Goal: Information Seeking & Learning: Learn about a topic

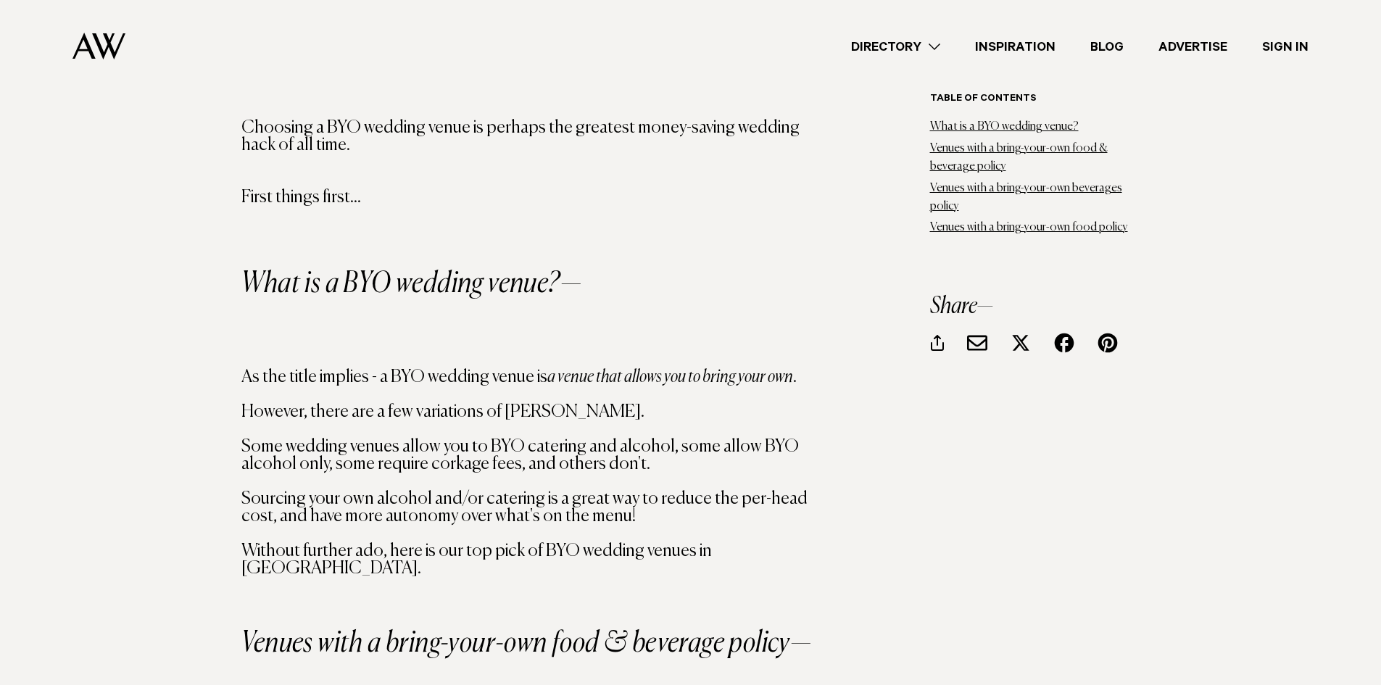
scroll to position [1377, 0]
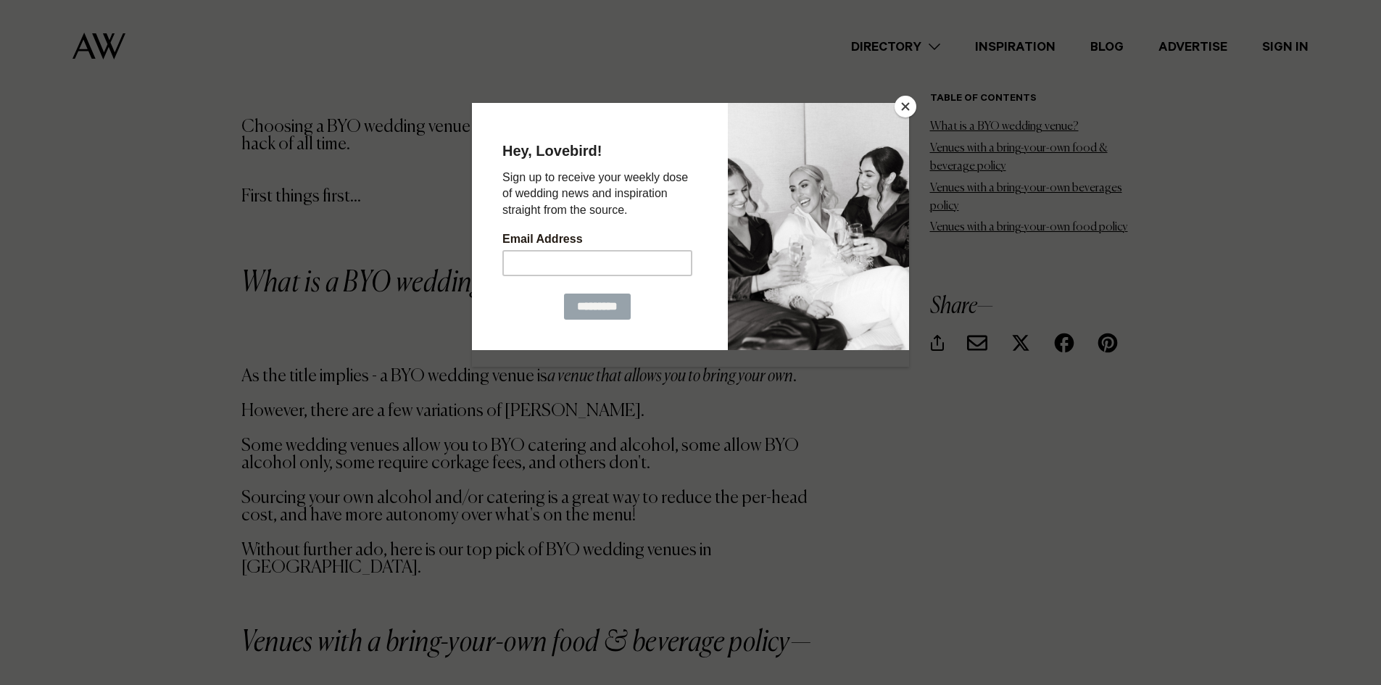
click at [912, 106] on button "Close" at bounding box center [906, 107] width 22 height 22
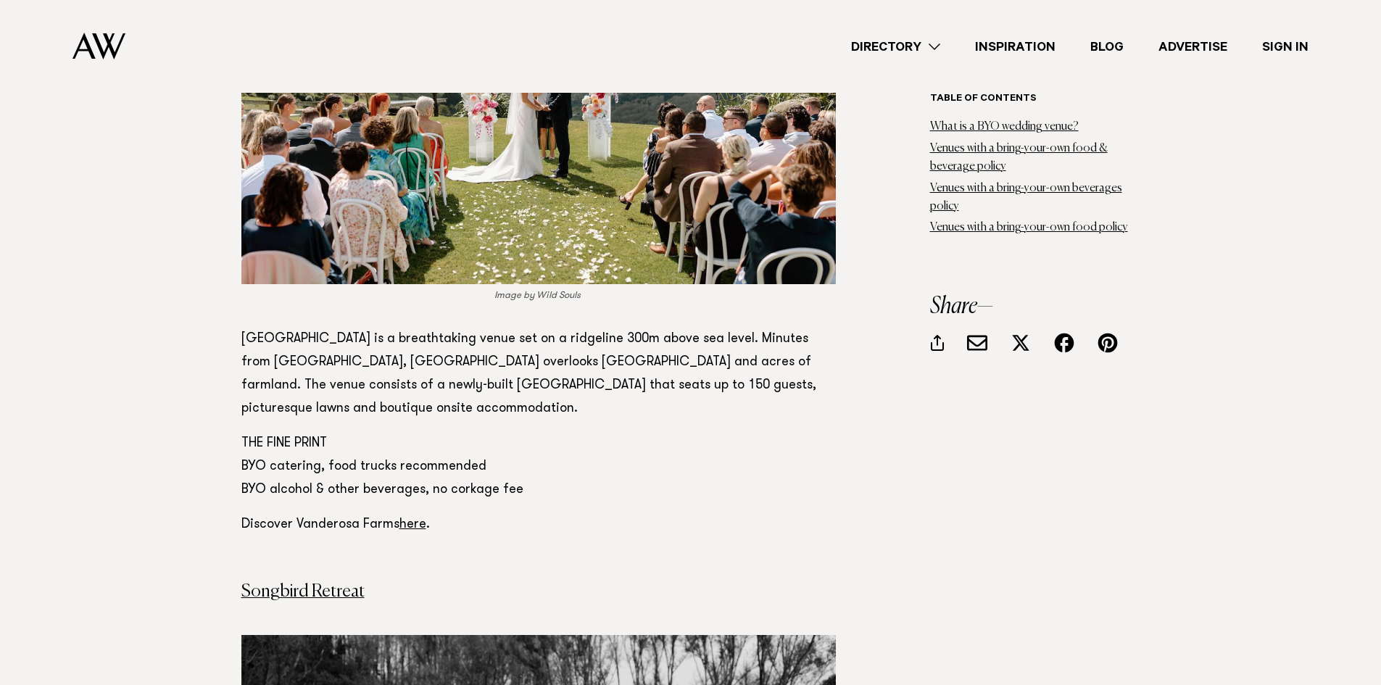
scroll to position [3043, 0]
click at [405, 518] on link "here" at bounding box center [412, 524] width 27 height 13
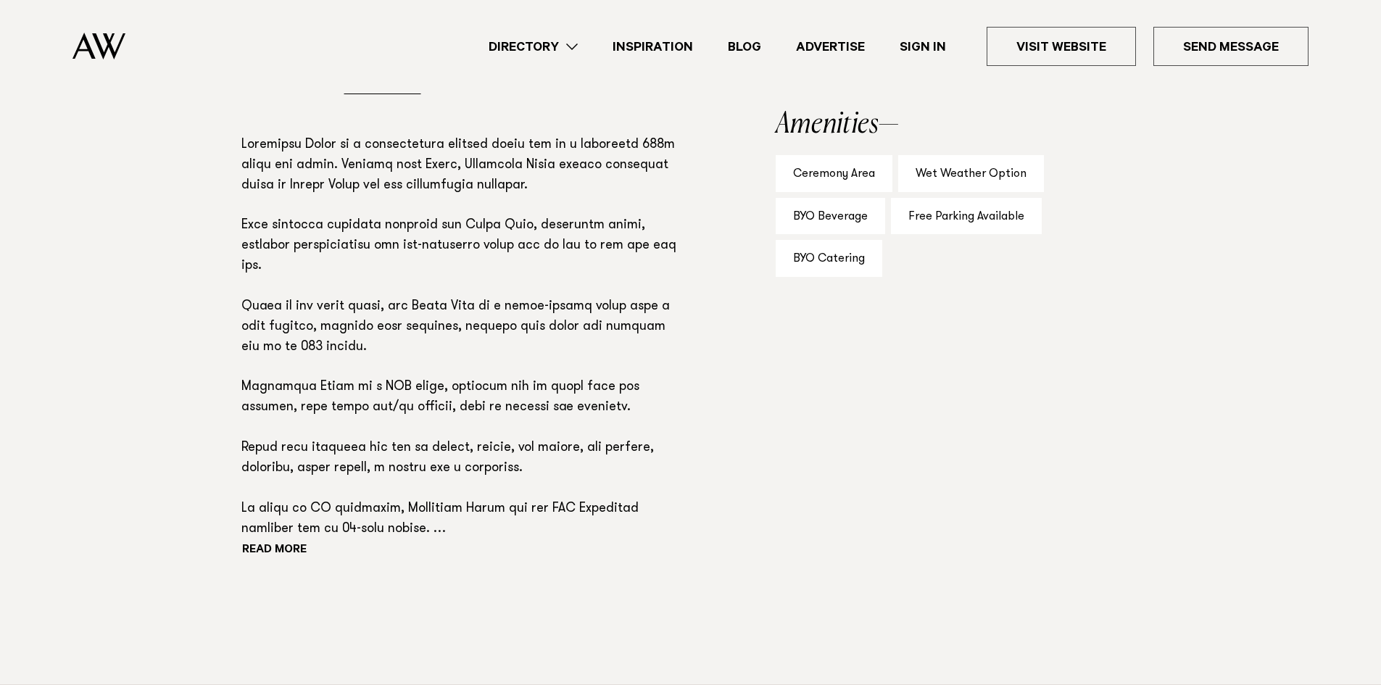
scroll to position [942, 0]
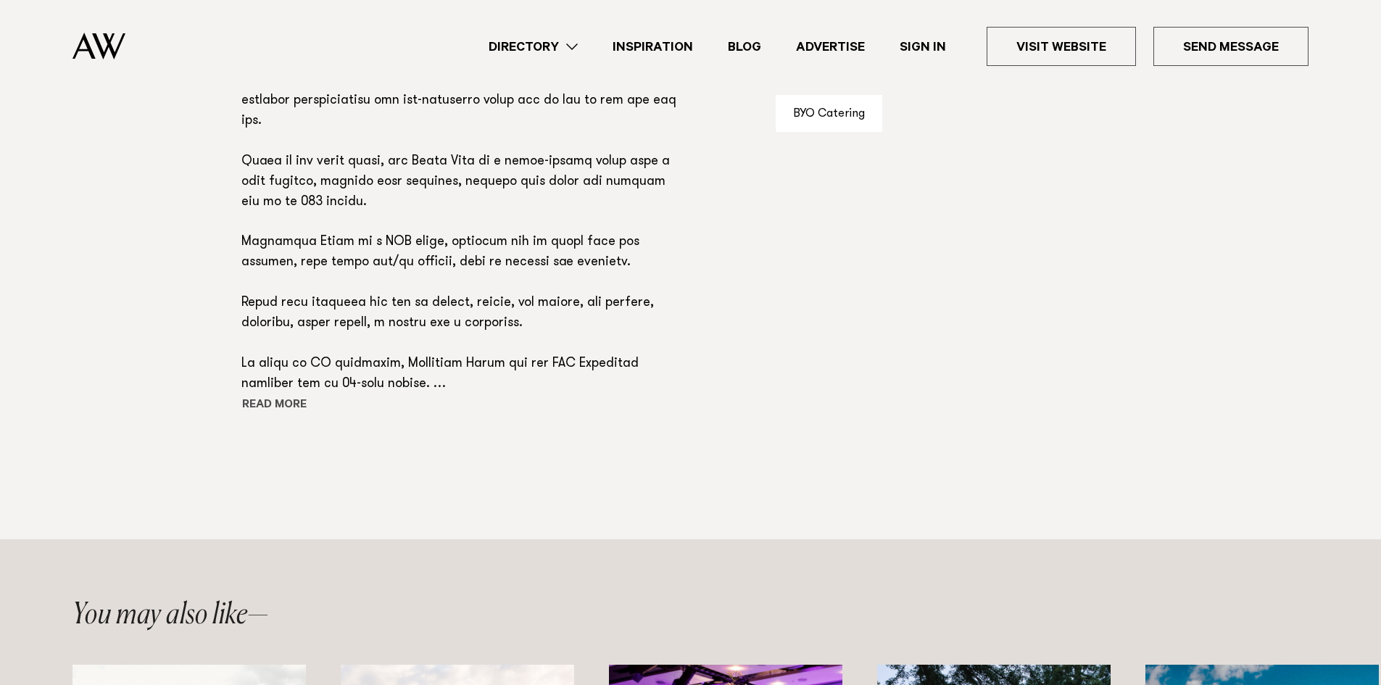
click at [264, 402] on button "Read more" at bounding box center [306, 406] width 130 height 22
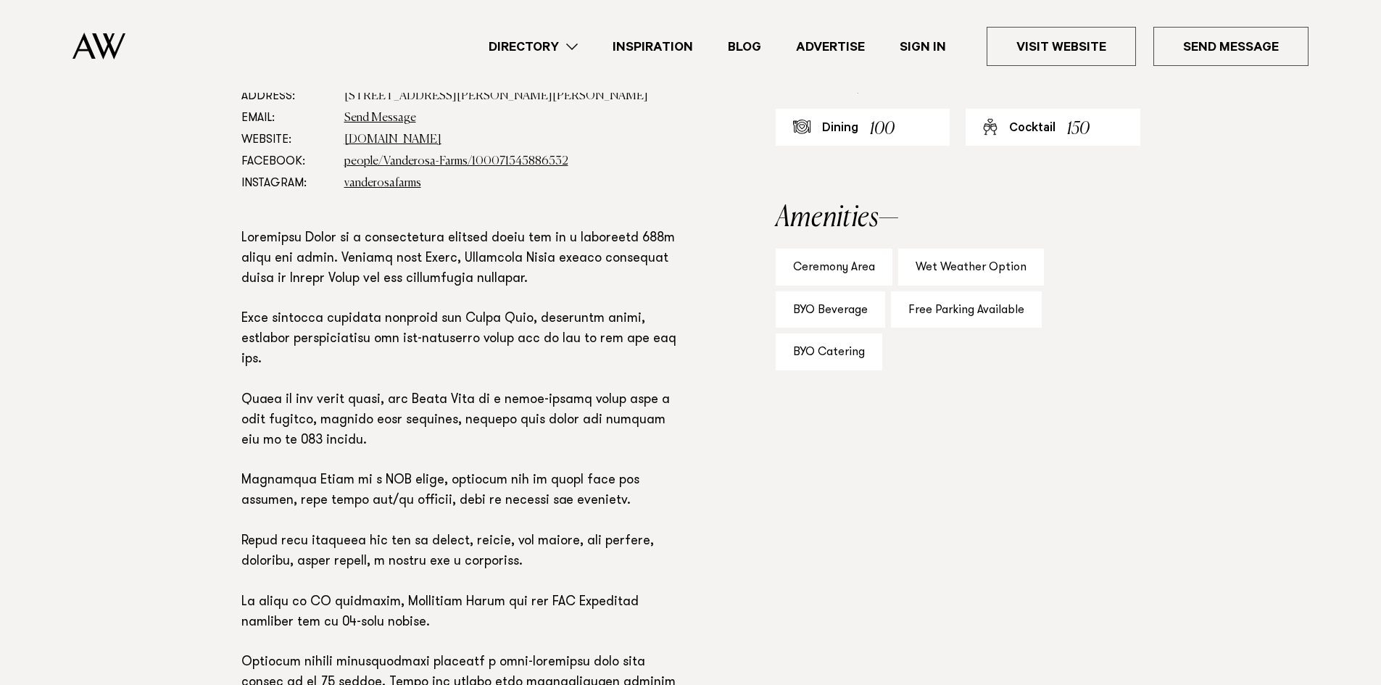
scroll to position [846, 0]
click at [969, 269] on div "Wet Weather Option" at bounding box center [971, 268] width 146 height 37
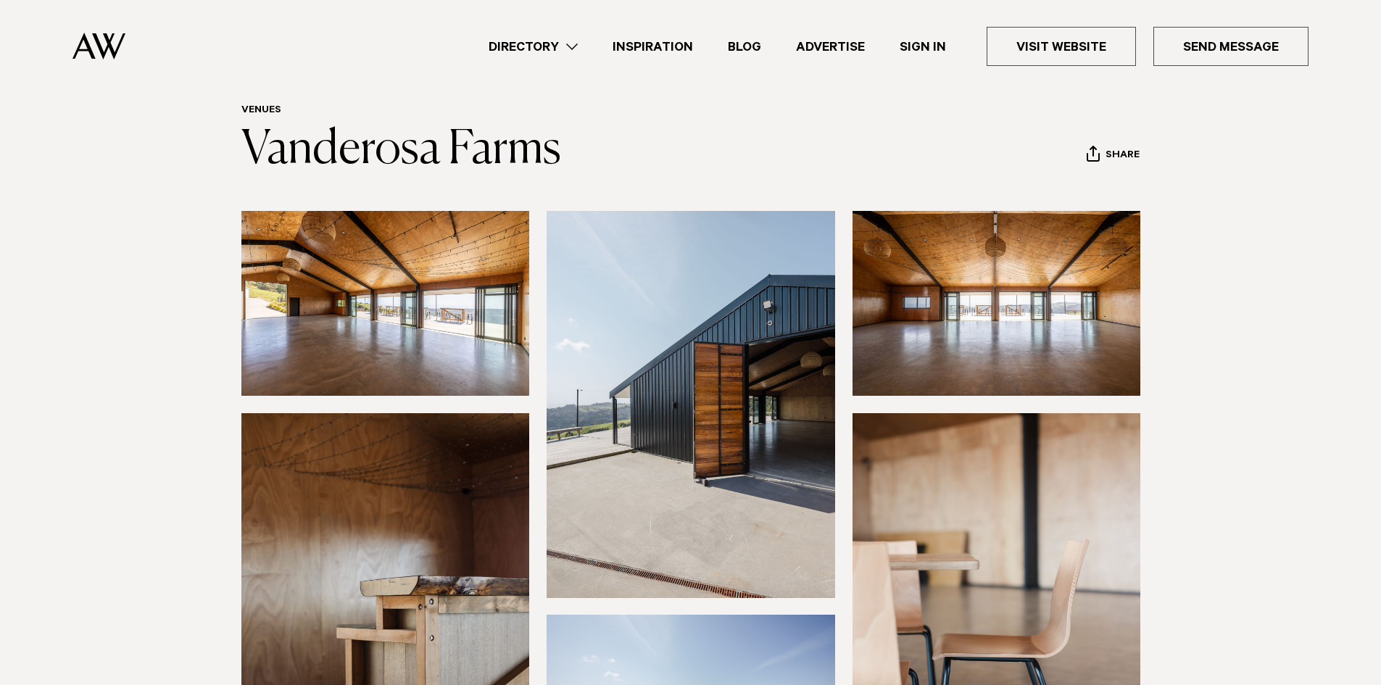
scroll to position [49, 0]
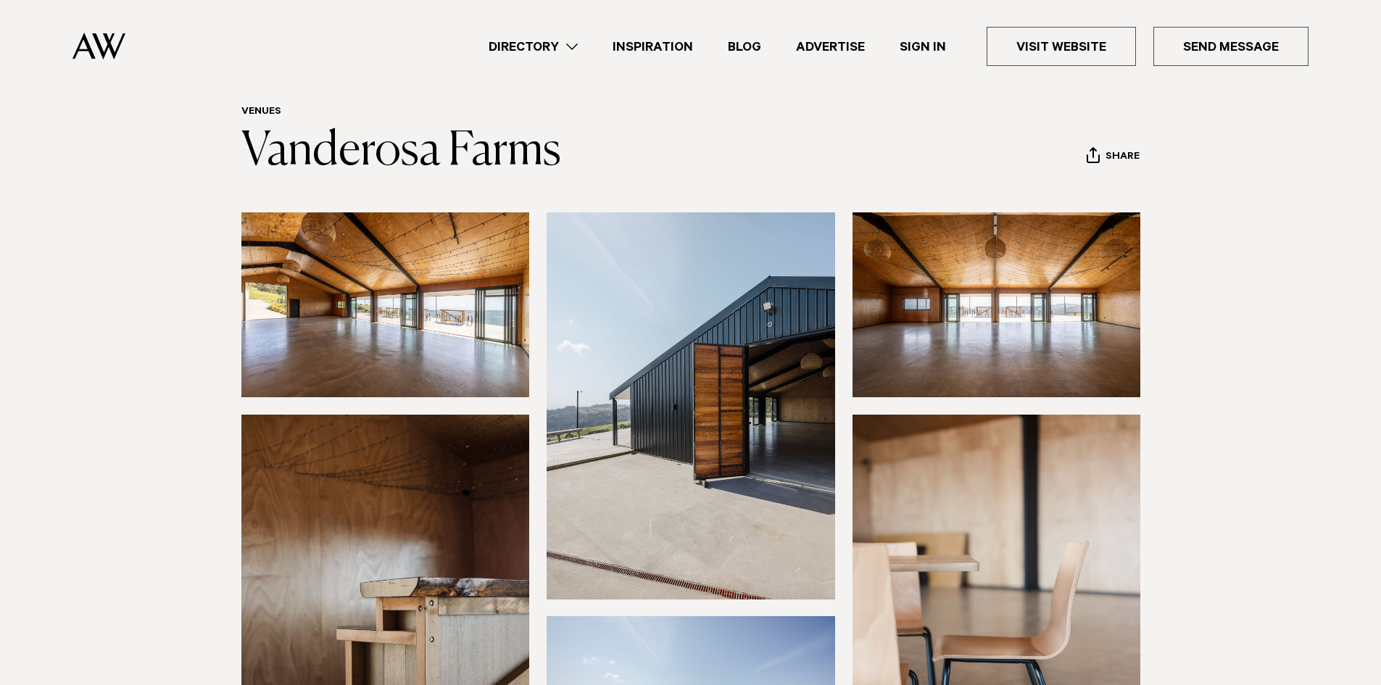
click at [662, 46] on link "Inspiration" at bounding box center [652, 47] width 115 height 20
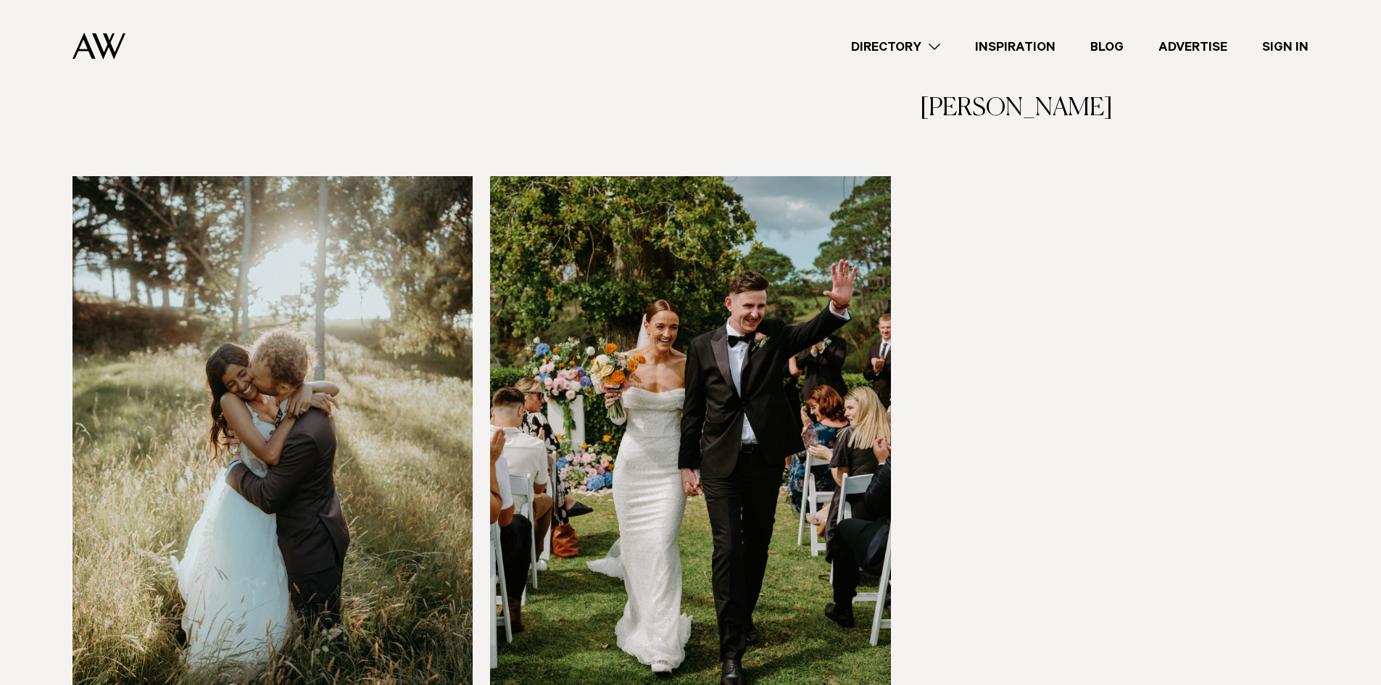
scroll to position [2319, 0]
click at [760, 344] on img at bounding box center [690, 445] width 400 height 537
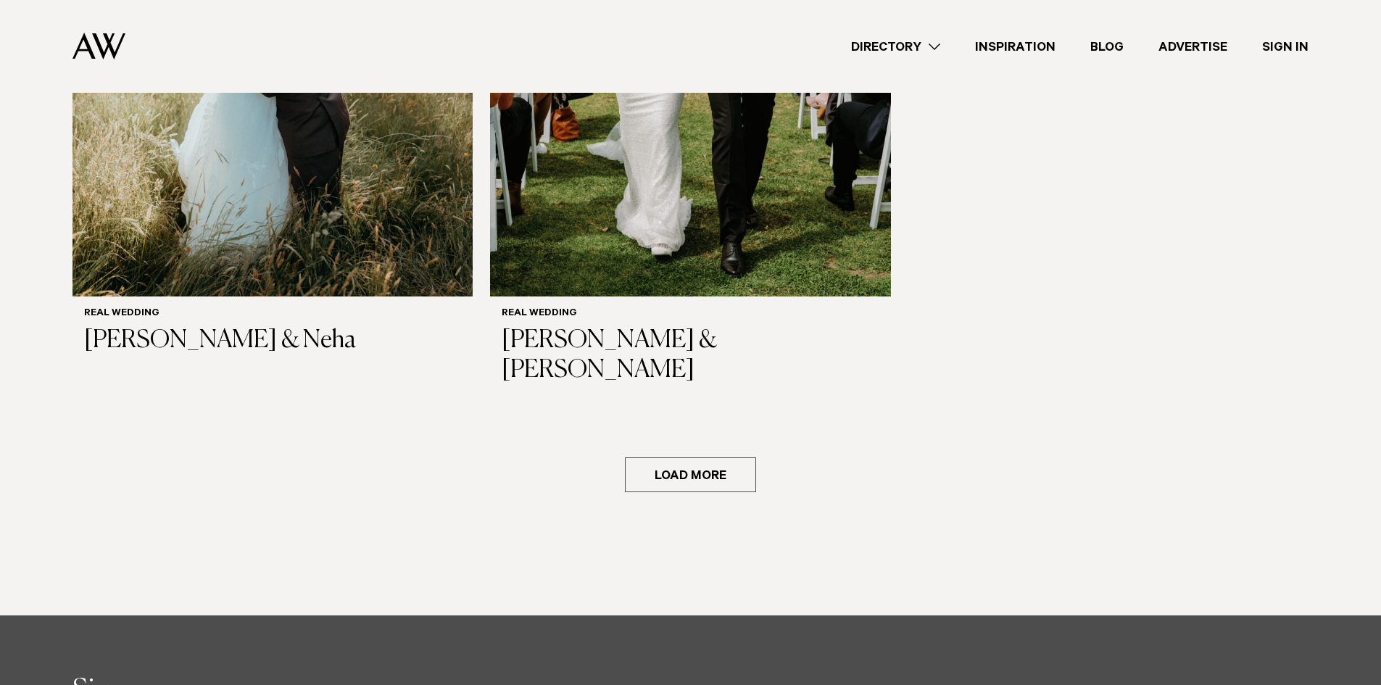
scroll to position [2739, 0]
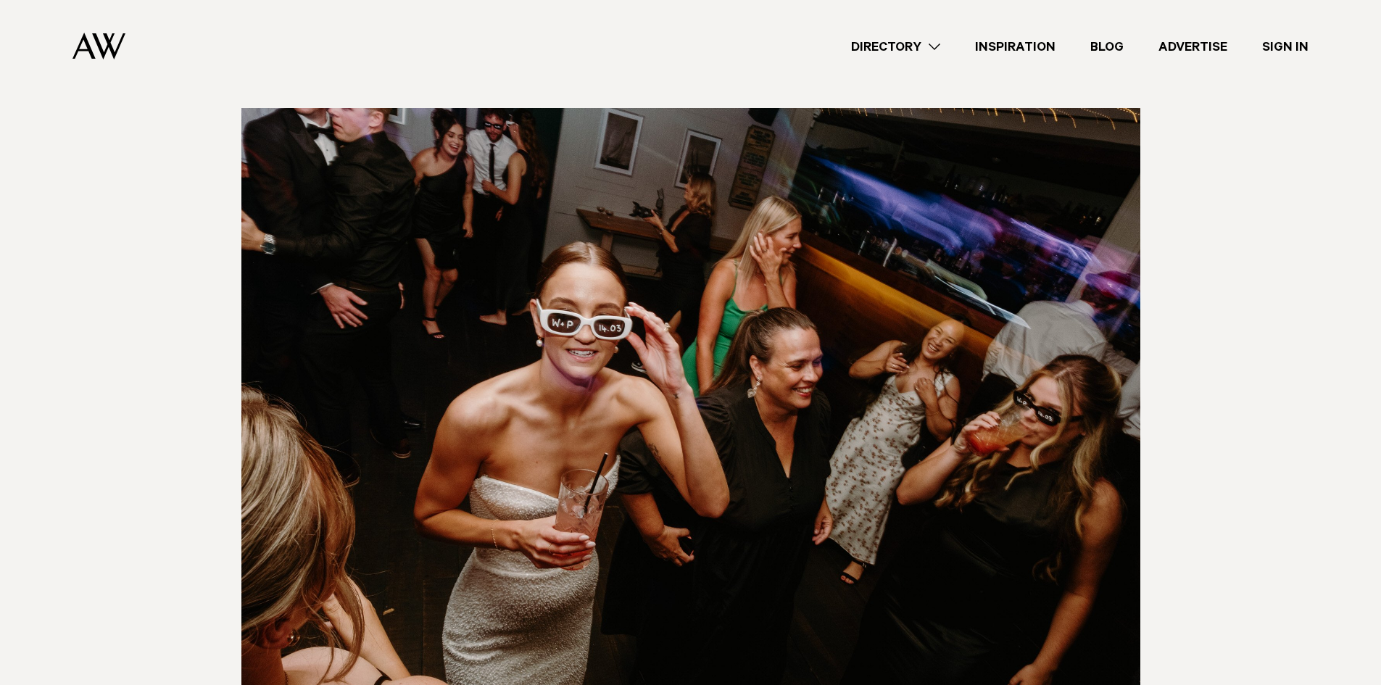
scroll to position [13120, 0]
